Goal: Task Accomplishment & Management: Use online tool/utility

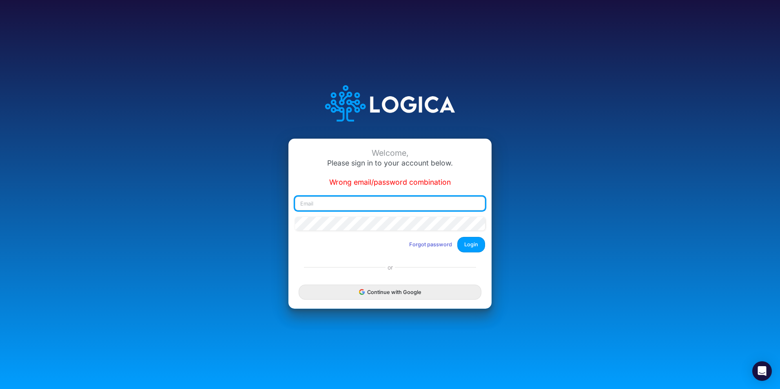
click at [363, 201] on input "email" at bounding box center [390, 204] width 190 height 14
type input "[PERSON_NAME][EMAIL_ADDRESS][PERSON_NAME][DOMAIN_NAME]"
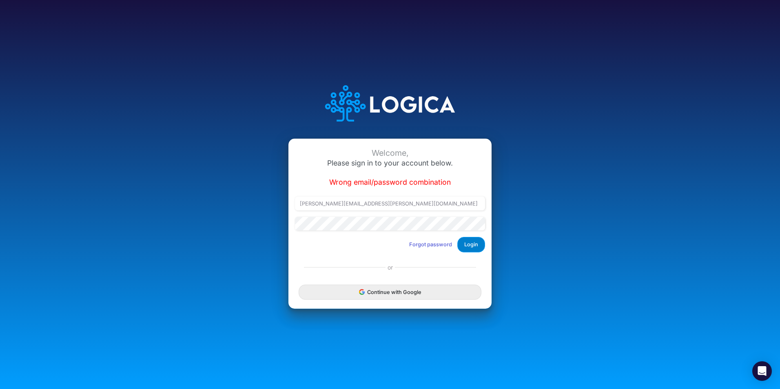
click at [461, 247] on button "Login" at bounding box center [471, 244] width 28 height 15
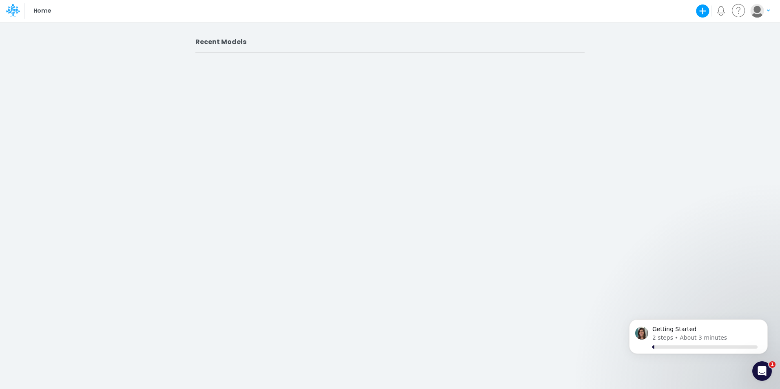
click at [15, 12] on icon at bounding box center [14, 13] width 3 height 5
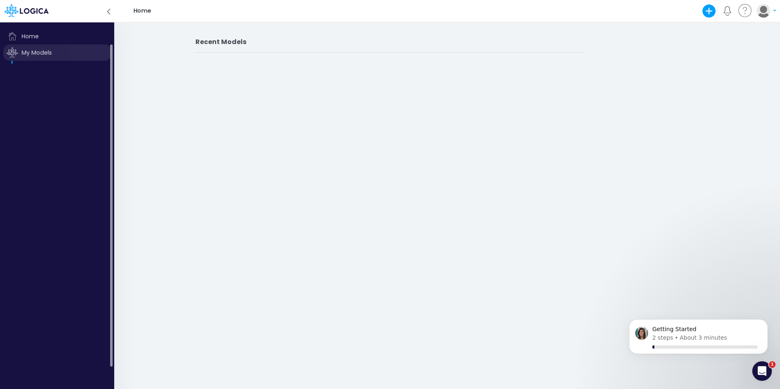
click at [29, 52] on span "My Models" at bounding box center [57, 52] width 108 height 16
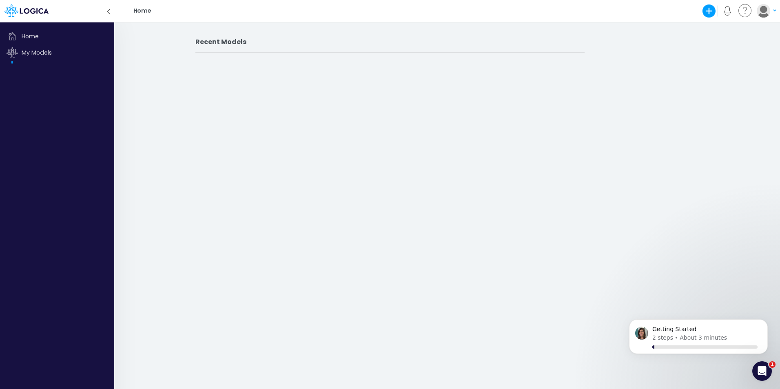
click at [39, 12] on icon at bounding box center [40, 11] width 5 height 6
click at [106, 10] on icon at bounding box center [108, 11] width 9 height 14
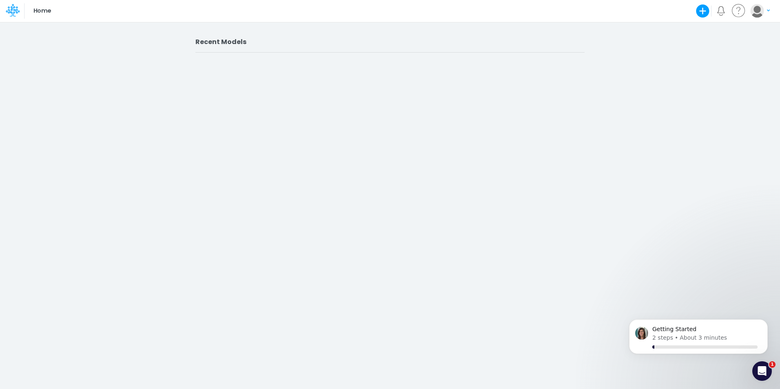
click at [42, 13] on p "Home" at bounding box center [42, 11] width 18 height 9
click at [230, 44] on h2 "Recent Models" at bounding box center [389, 42] width 389 height 8
click at [704, 11] on icon "button" at bounding box center [703, 11] width 16 height 16
click at [675, 342] on p "•" at bounding box center [676, 338] width 3 height 9
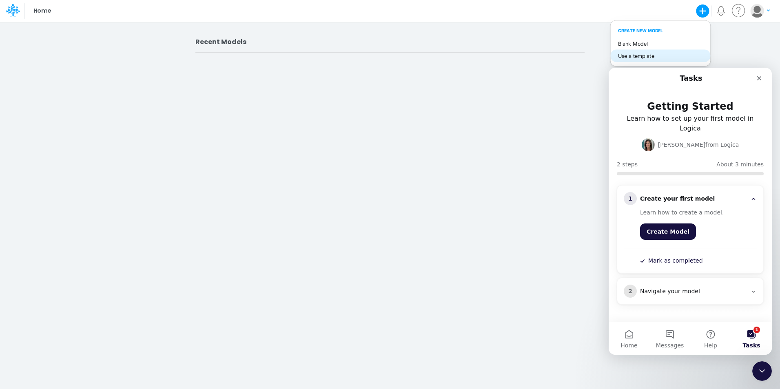
click at [633, 57] on button "Use a template" at bounding box center [661, 56] width 100 height 13
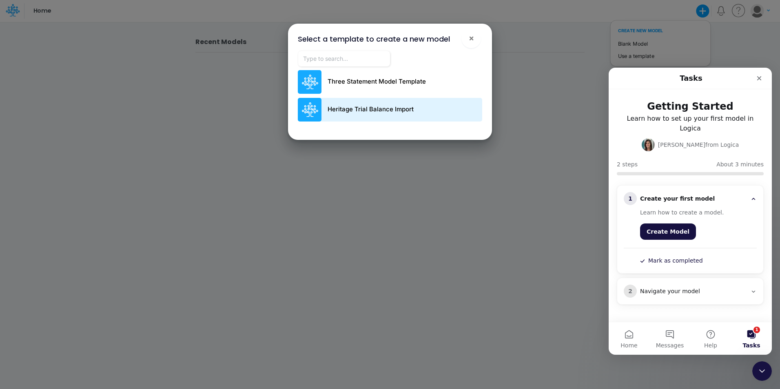
click at [371, 110] on p "Heritage Trial Balance Import" at bounding box center [371, 109] width 86 height 9
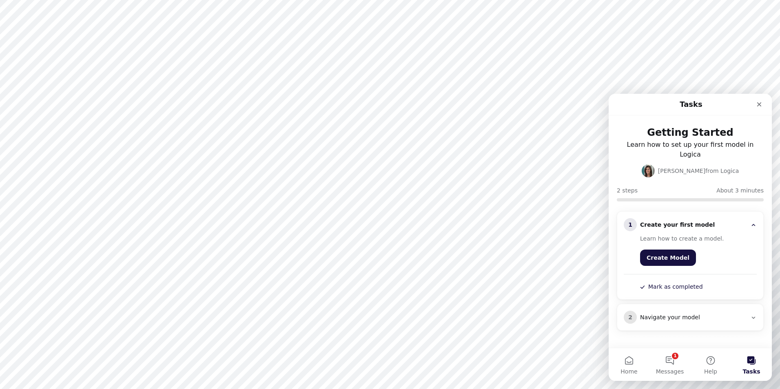
type input "0"
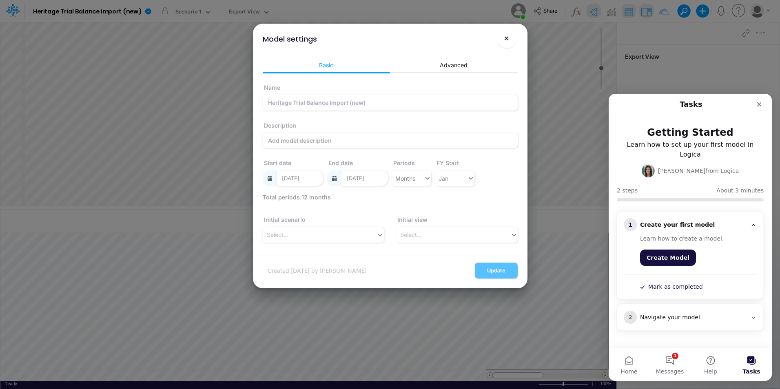
click at [511, 38] on button "×" at bounding box center [507, 39] width 20 height 20
